Goal: Information Seeking & Learning: Learn about a topic

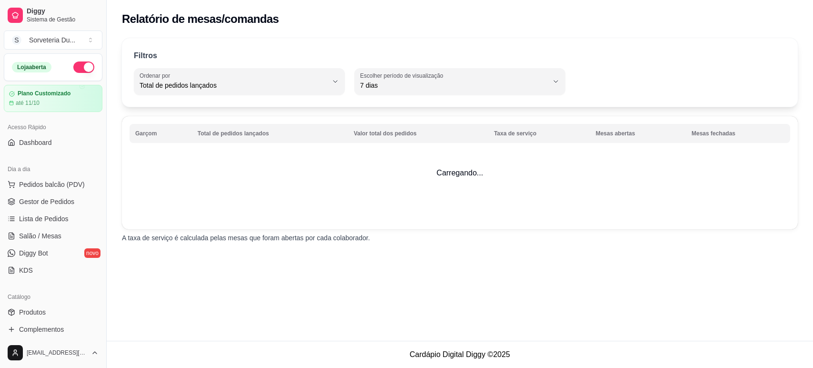
select select "TOTAL_OF_ORDERS"
select select "7"
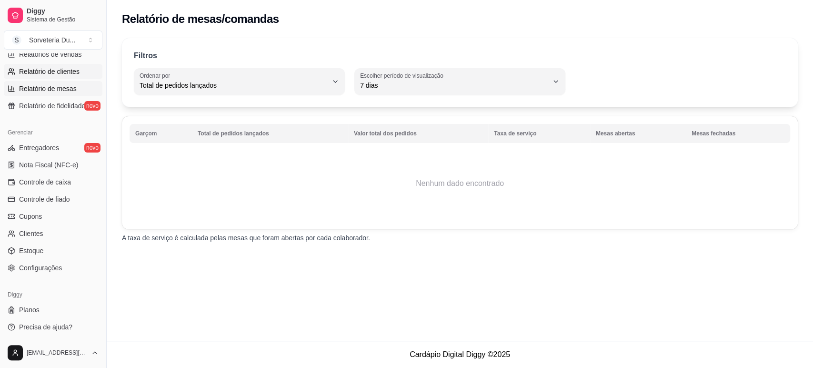
scroll to position [264, 0]
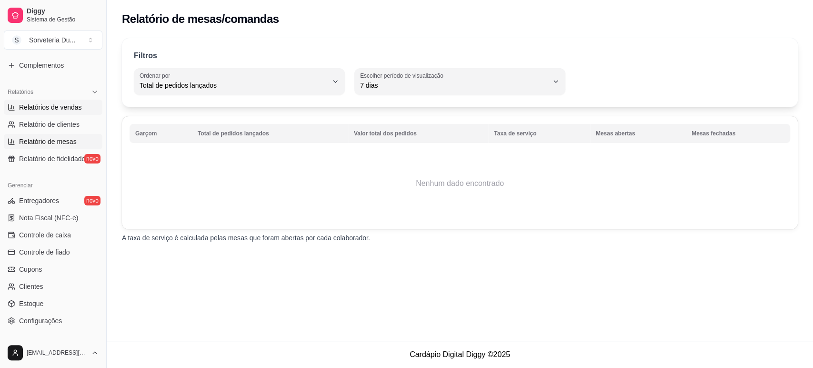
click at [56, 106] on span "Relatórios de vendas" at bounding box center [50, 107] width 63 height 10
select select "ALL"
select select "0"
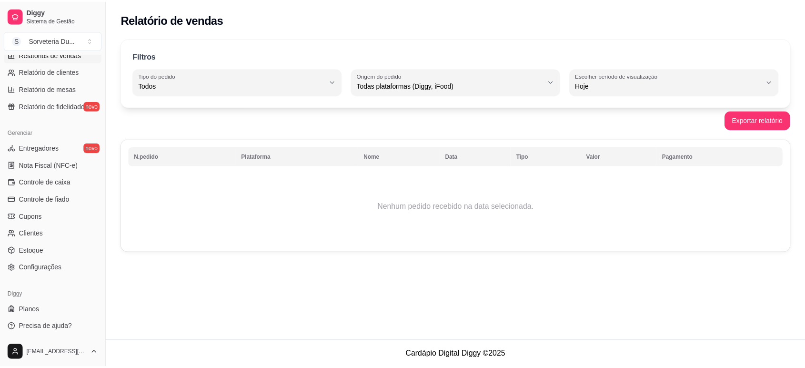
scroll to position [211, 0]
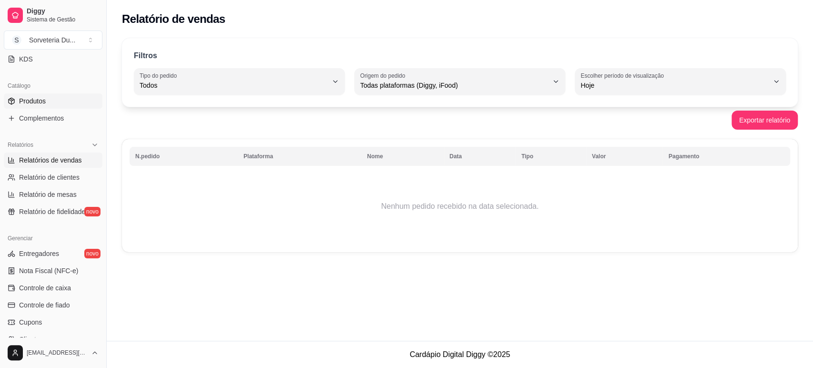
click at [31, 96] on span "Produtos" at bounding box center [32, 101] width 27 height 10
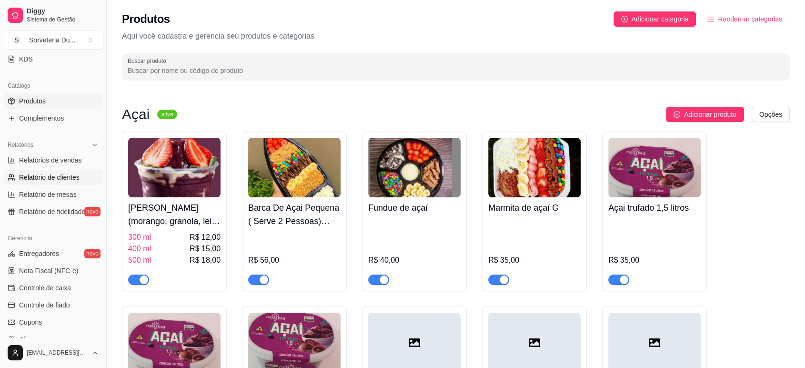
scroll to position [317, 0]
